Goal: Information Seeking & Learning: Learn about a topic

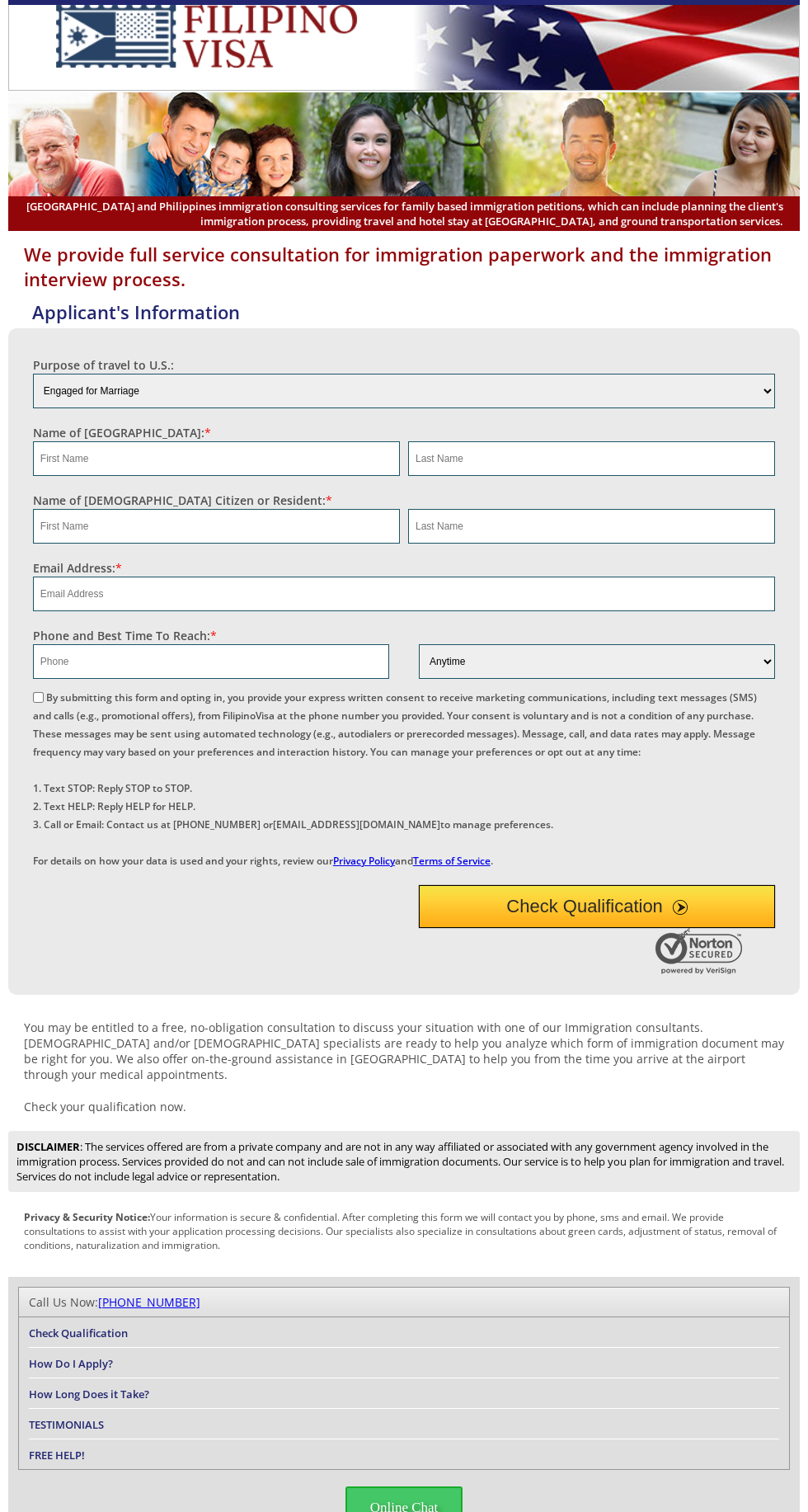
click at [338, 155] on img at bounding box center [404, 143] width 791 height 103
click at [381, 18] on img at bounding box center [206, 37] width 363 height 63
click at [286, 168] on img at bounding box center [404, 143] width 791 height 103
